Goal: Communication & Community: Ask a question

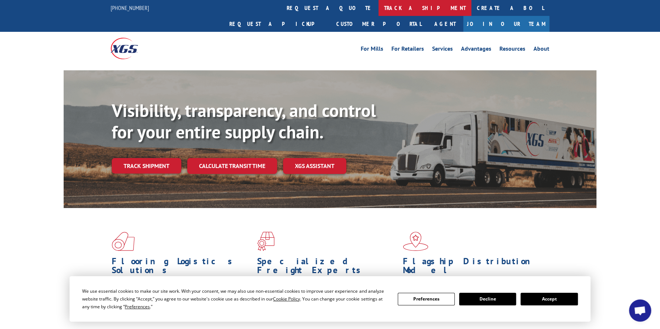
click at [378, 10] on link "track a shipment" at bounding box center [424, 8] width 93 height 16
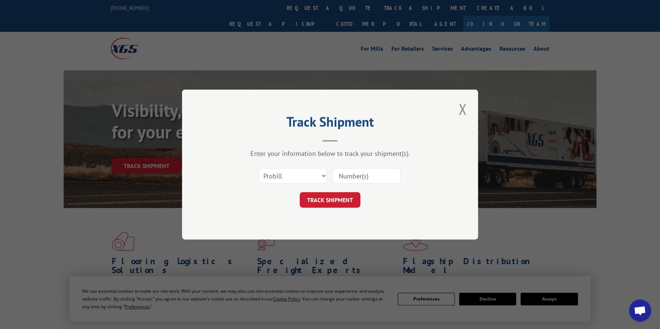
click at [348, 174] on input at bounding box center [366, 176] width 68 height 16
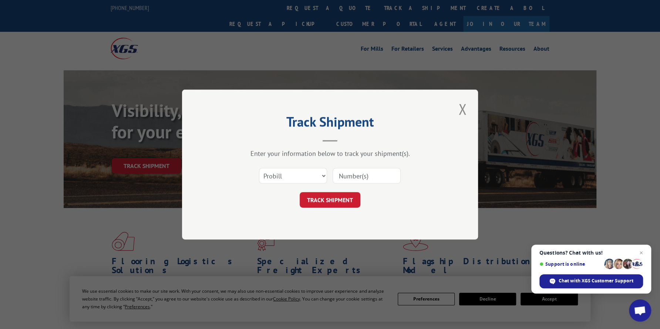
paste input "17458356"
type input "17458356"
click at [329, 200] on button "TRACK SHIPMENT" at bounding box center [330, 200] width 61 height 16
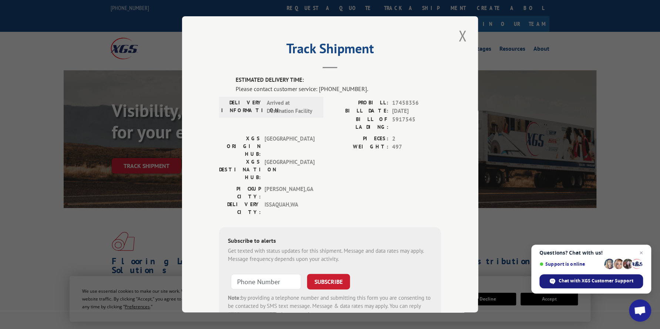
click at [592, 277] on span "Chat with XGS Customer Support" at bounding box center [591, 281] width 104 height 14
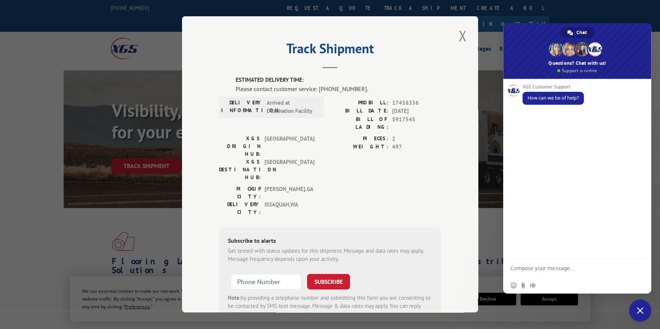
click at [530, 265] on textarea "Compose your message..." at bounding box center [569, 268] width 118 height 18
type textarea "can you give me an update on this order 17458356"
click at [636, 260] on span "Send" at bounding box center [638, 262] width 6 height 6
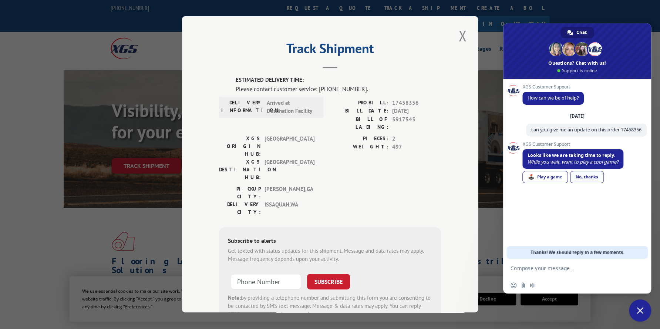
click at [585, 179] on link "No, thanks" at bounding box center [587, 177] width 34 height 12
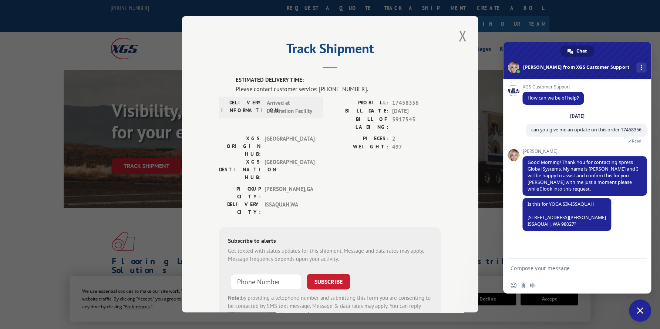
click at [519, 266] on textarea "Compose your message..." at bounding box center [569, 268] width 118 height 18
type textarea "Yes"
click at [639, 271] on span "Send" at bounding box center [638, 268] width 12 height 12
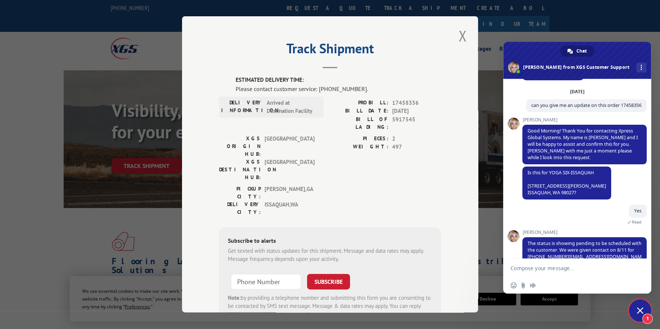
scroll to position [64, 0]
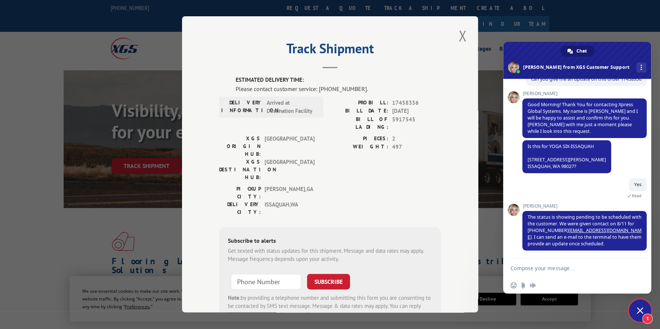
click at [551, 273] on textarea "Compose your message..." at bounding box center [569, 268] width 118 height 18
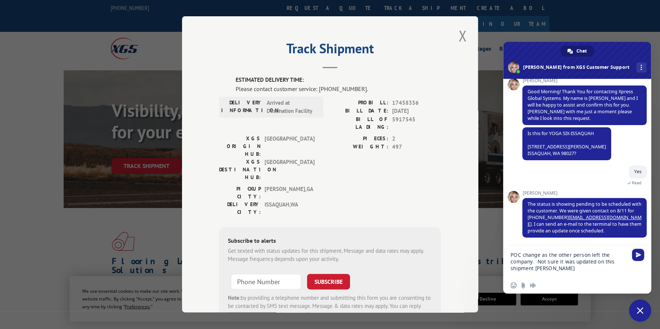
click at [561, 269] on textarea "POC change as the other person left the company. Not sure it was updated on thi…" at bounding box center [569, 261] width 118 height 32
paste textarea "425.293.3721"
type textarea "POC change as the other person left the company. Not sure it was updated on thi…"
click at [636, 257] on span "Send" at bounding box center [638, 255] width 6 height 6
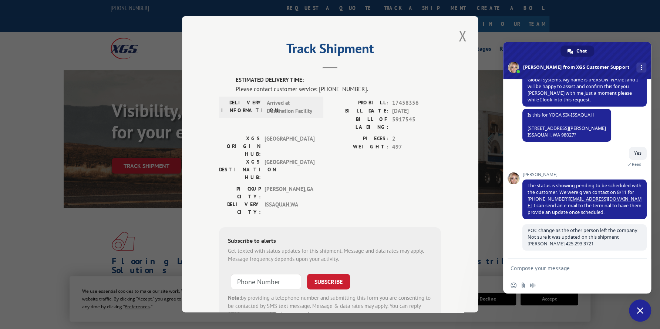
scroll to position [96, 0]
click at [521, 265] on textarea "Compose your message..." at bounding box center [569, 268] width 118 height 18
click at [567, 269] on textarea "or the office #" at bounding box center [569, 268] width 118 height 18
paste textarea "o 360.863.6705"
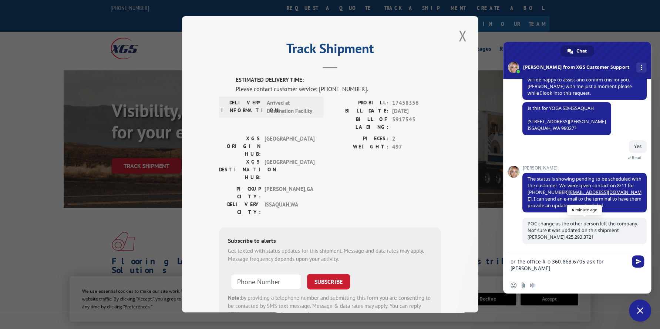
click at [585, 244] on span "POC change as the other person left the company. Not sure it was updated on thi…" at bounding box center [584, 230] width 124 height 26
click at [620, 264] on textarea "or the office # o 360.863.6705 ask for [PERSON_NAME]" at bounding box center [569, 264] width 118 height 25
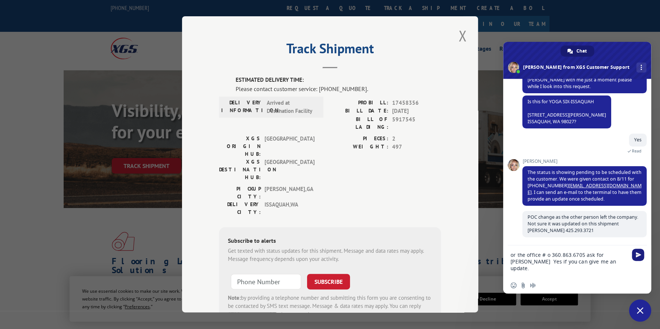
type textarea "or the office # o 360.863.6705 ask for [PERSON_NAME] Yes if you can give me an …"
click at [637, 255] on span "Send" at bounding box center [638, 255] width 6 height 6
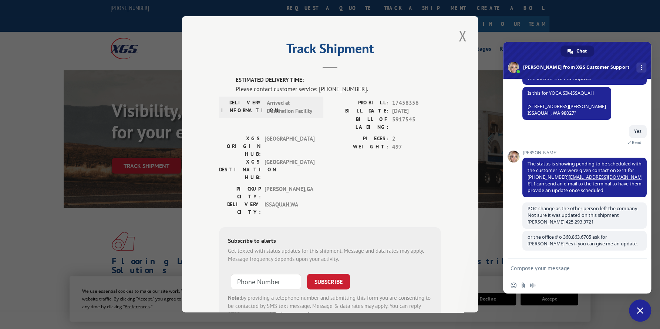
scroll to position [119, 0]
